Goal: Information Seeking & Learning: Learn about a topic

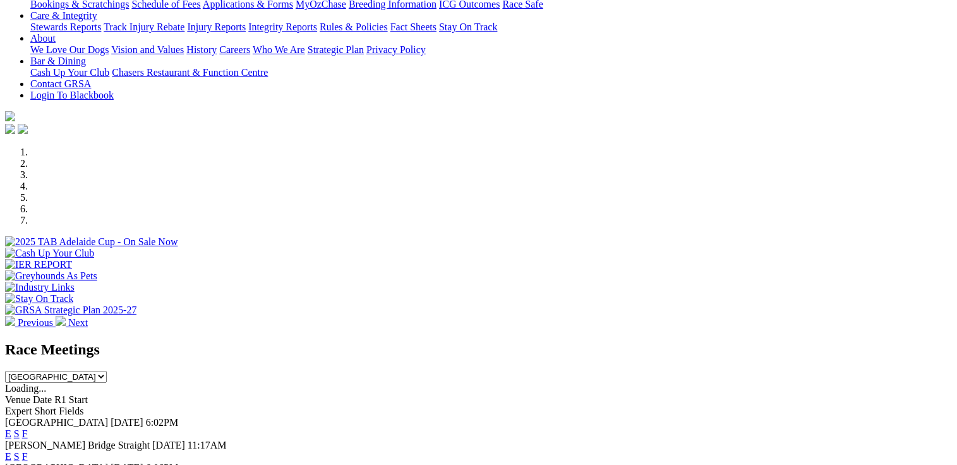
scroll to position [505, 0]
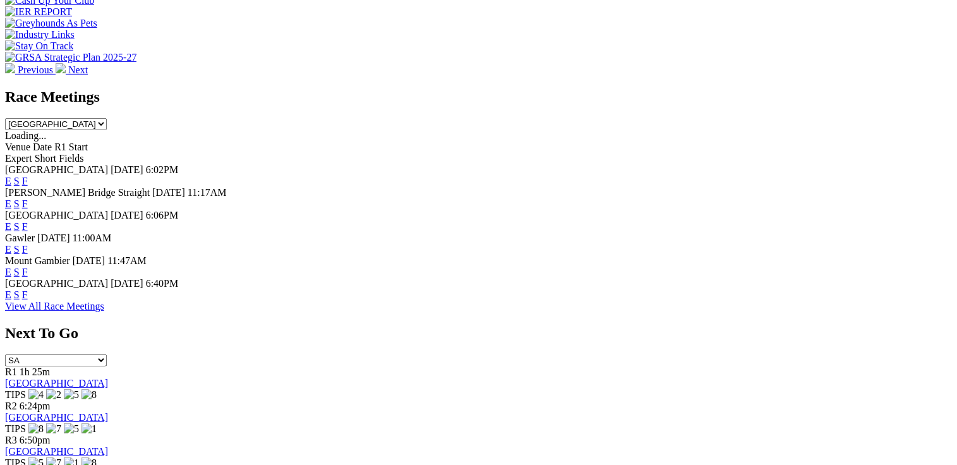
click at [28, 294] on link "F" at bounding box center [25, 294] width 6 height 11
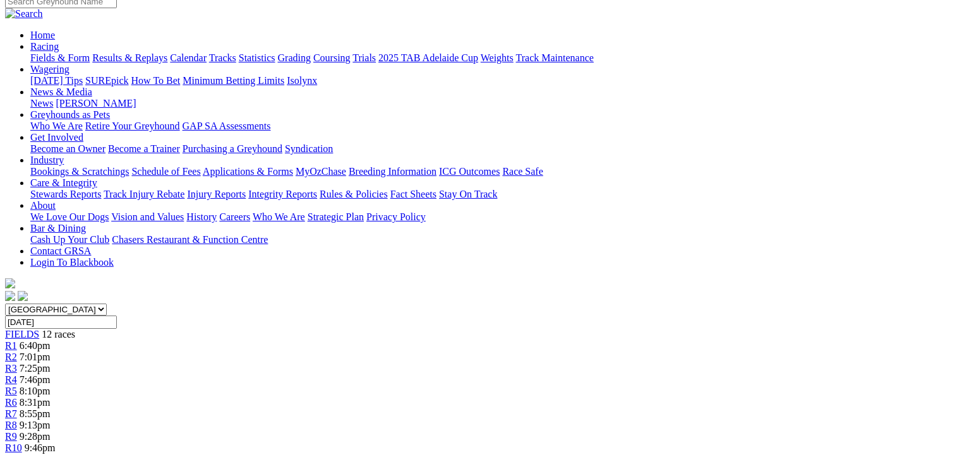
scroll to position [126, 0]
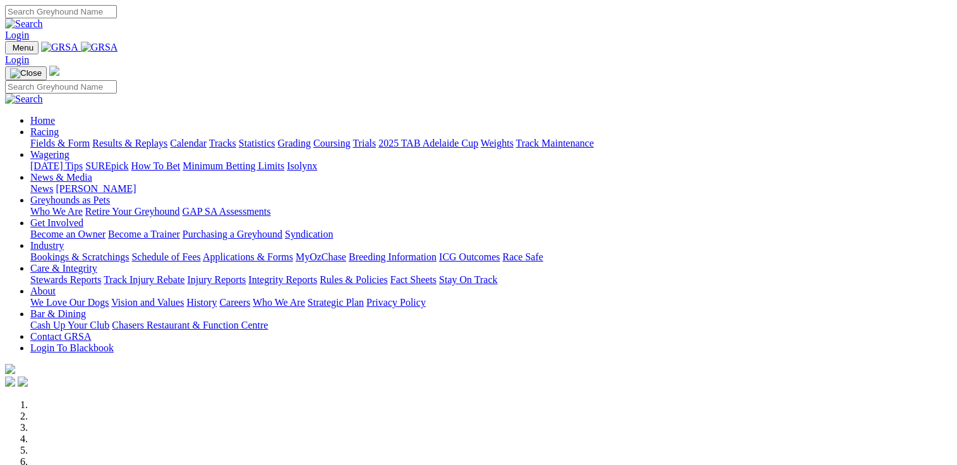
scroll to position [442, 0]
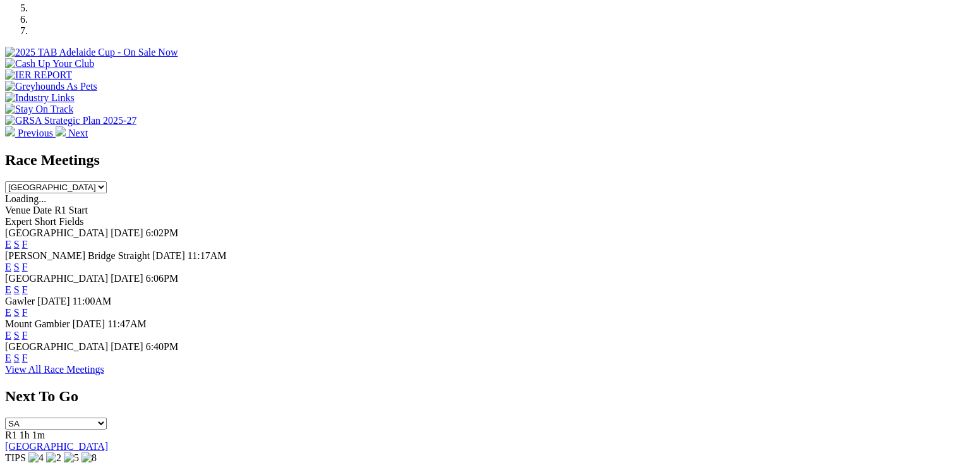
click at [28, 352] on link "F" at bounding box center [25, 357] width 6 height 11
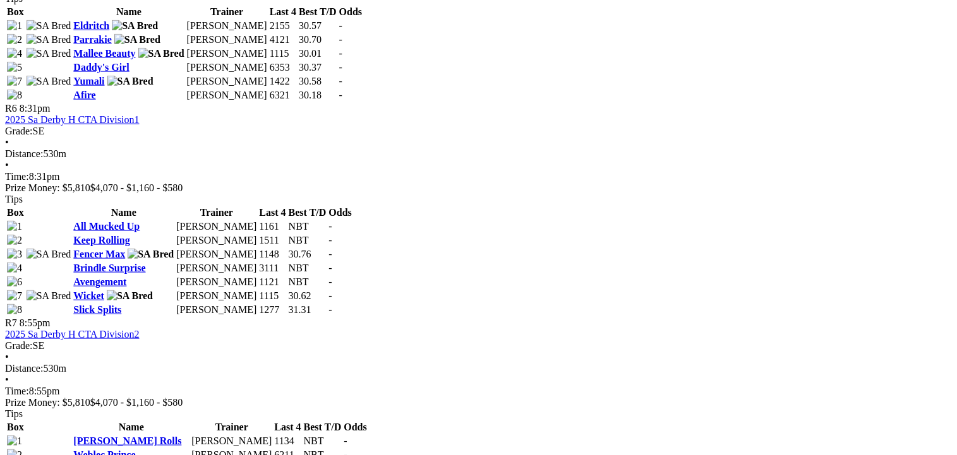
scroll to position [1579, 0]
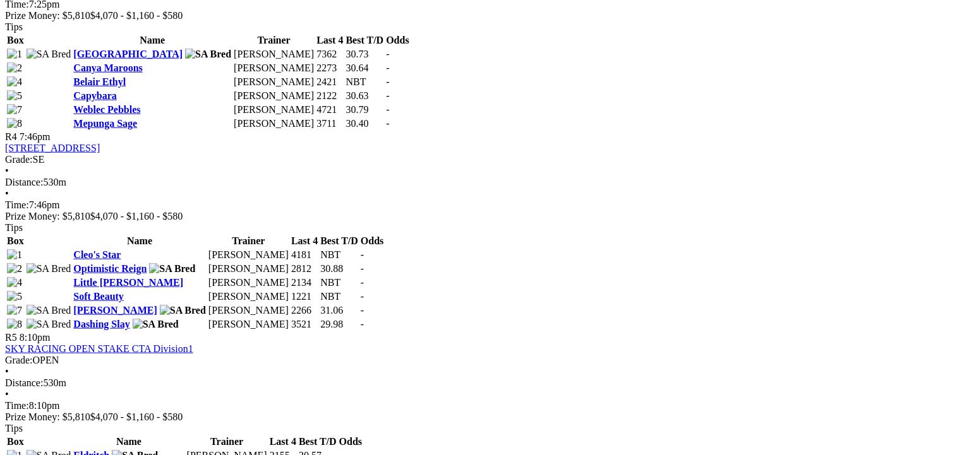
scroll to position [1137, 0]
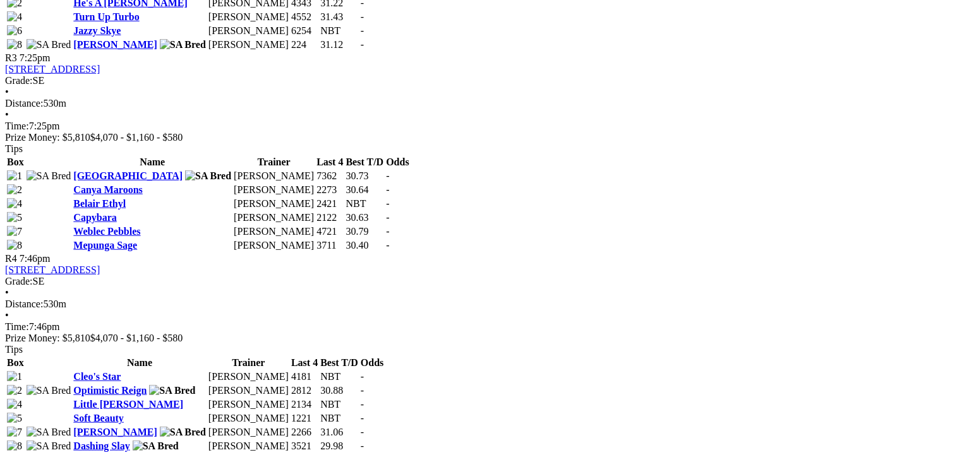
scroll to position [1137, 0]
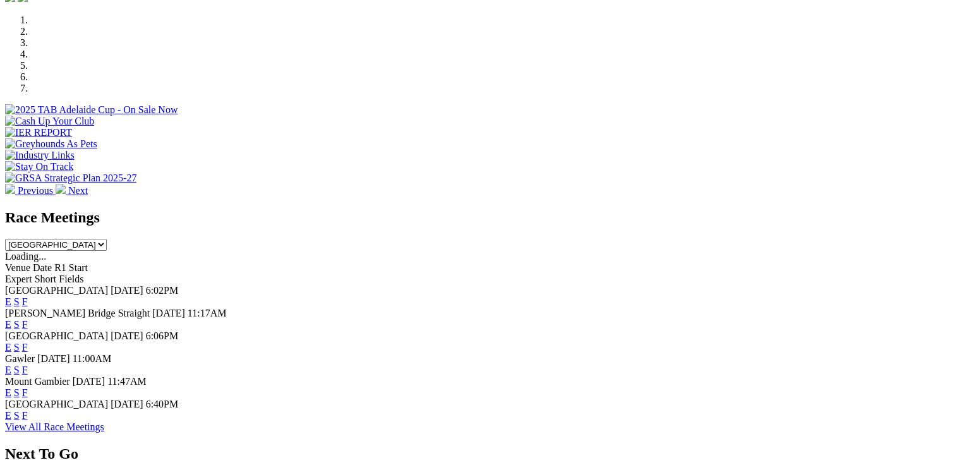
scroll to position [442, 0]
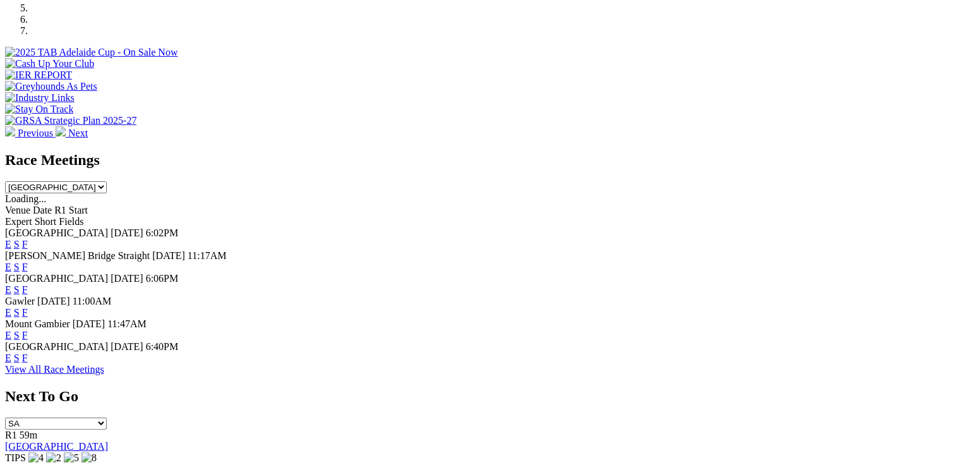
click at [28, 359] on link "F" at bounding box center [25, 357] width 6 height 11
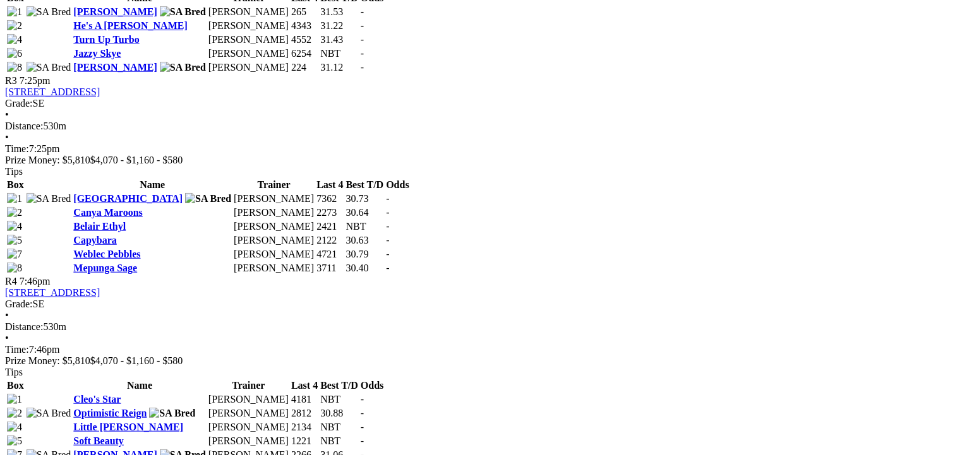
scroll to position [1074, 0]
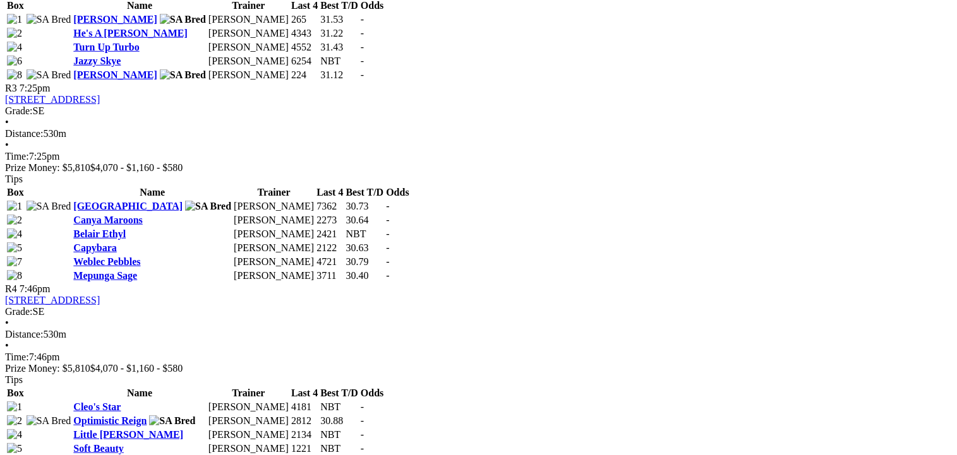
scroll to position [1010, 0]
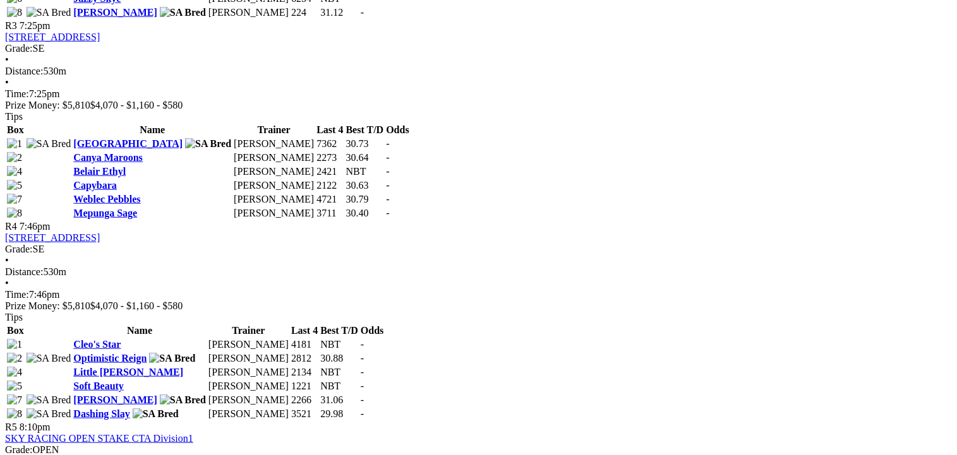
scroll to position [1074, 0]
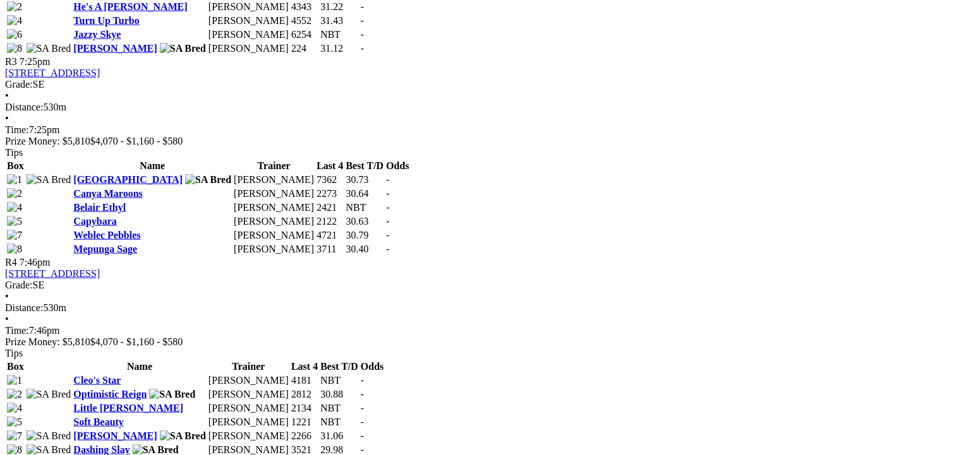
scroll to position [1137, 0]
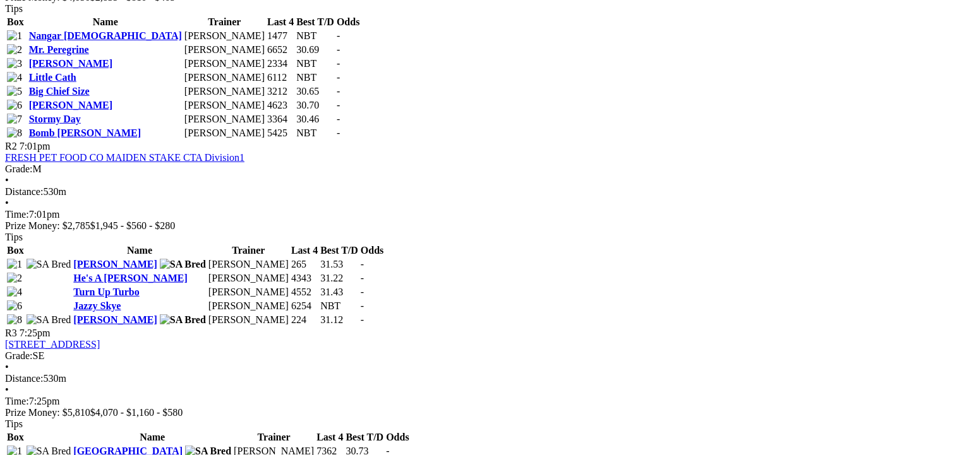
scroll to position [1010, 0]
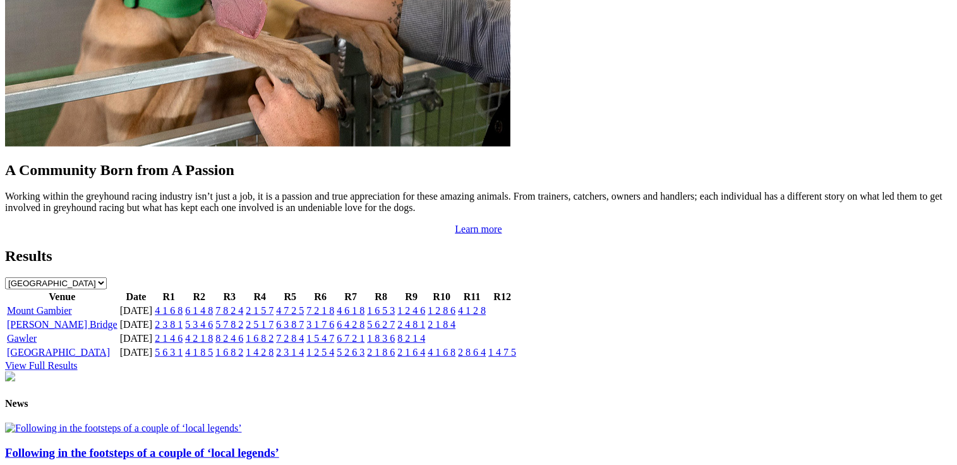
scroll to position [1263, 0]
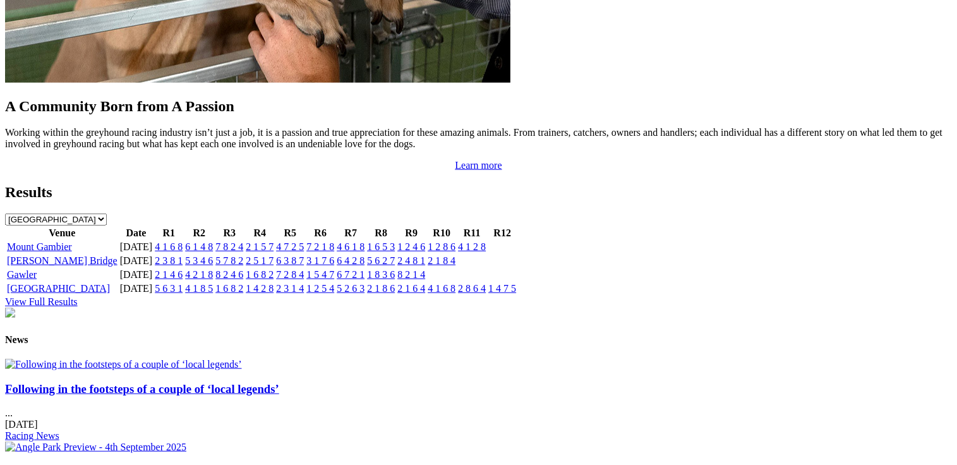
click at [164, 395] on link "Following in the footsteps of a couple of ‘local legends’" at bounding box center [142, 388] width 274 height 13
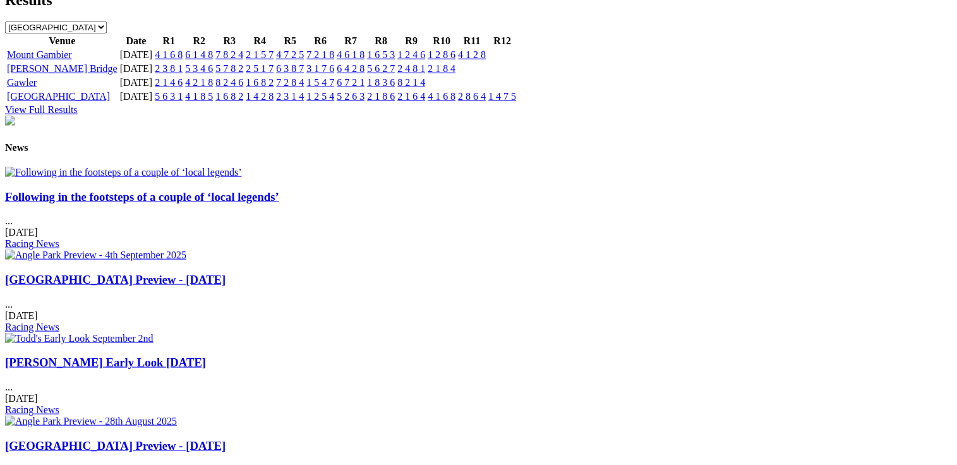
scroll to position [1581, 0]
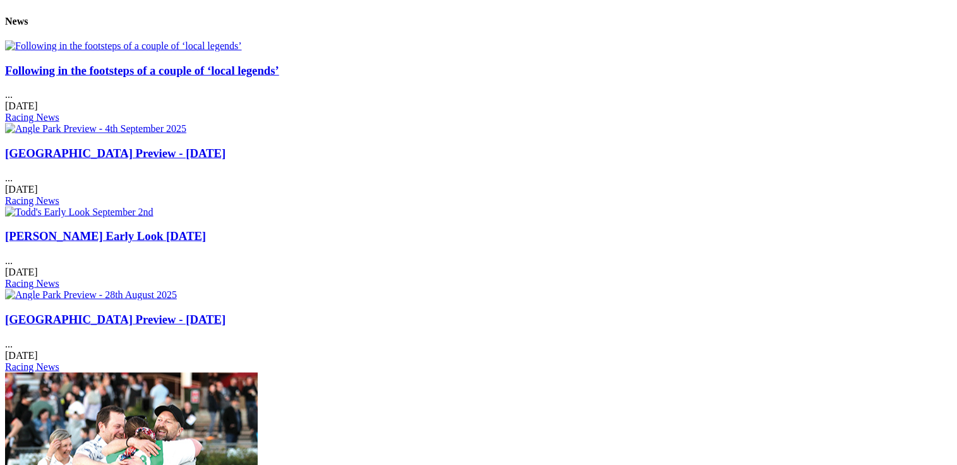
click at [139, 52] on img at bounding box center [123, 45] width 237 height 11
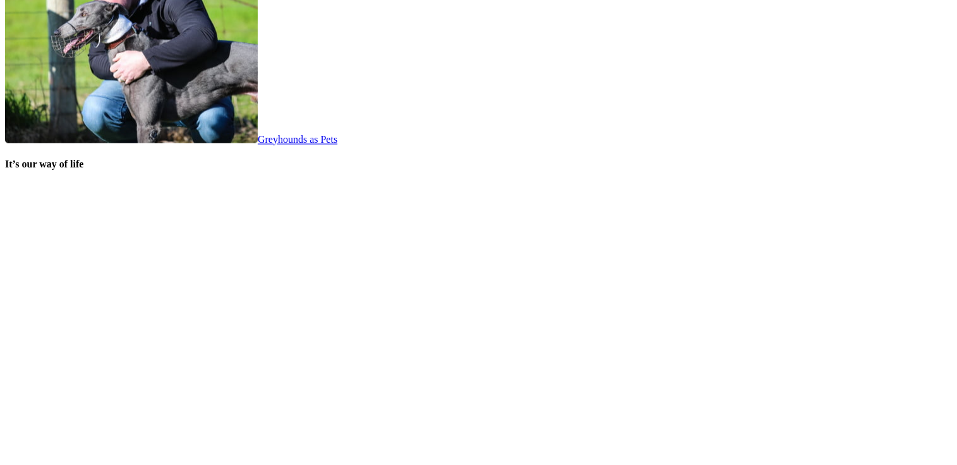
scroll to position [2623, 0]
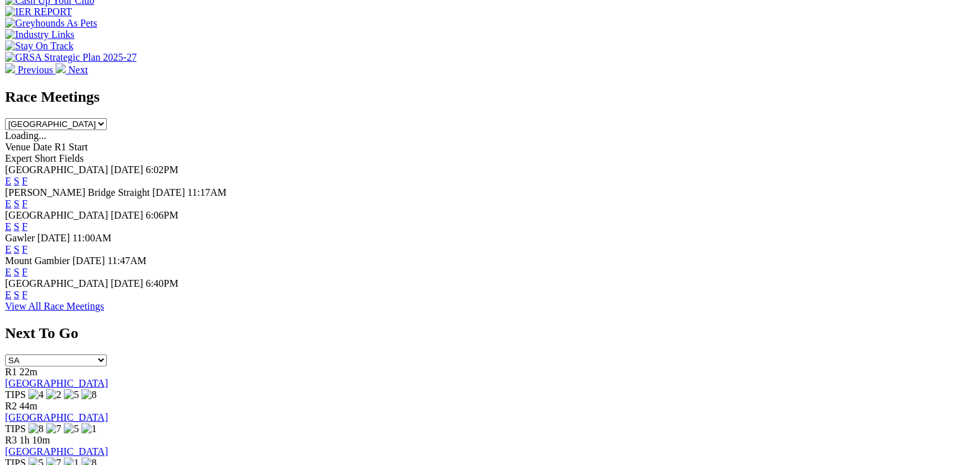
scroll to position [442, 0]
